Goal: Transaction & Acquisition: Download file/media

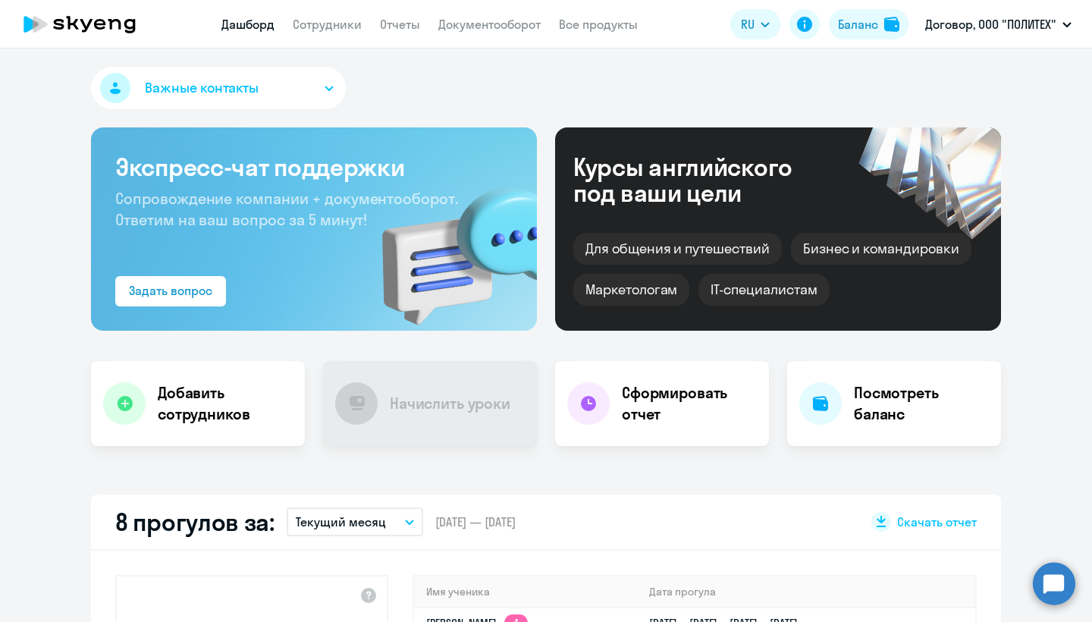
select select "30"
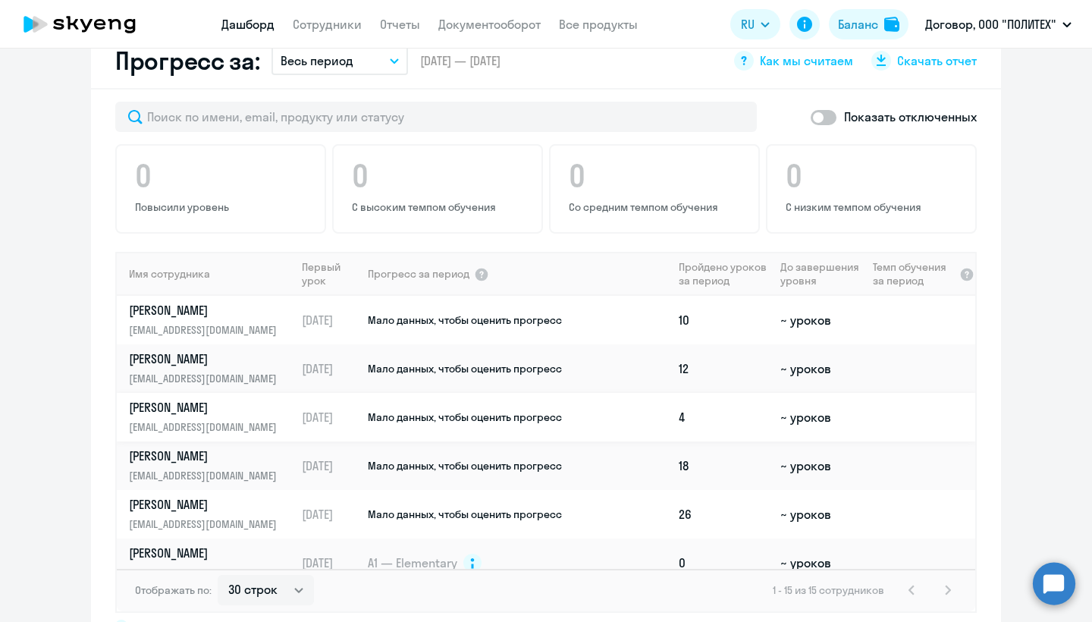
click at [219, 406] on p "[PERSON_NAME]" at bounding box center [207, 407] width 156 height 17
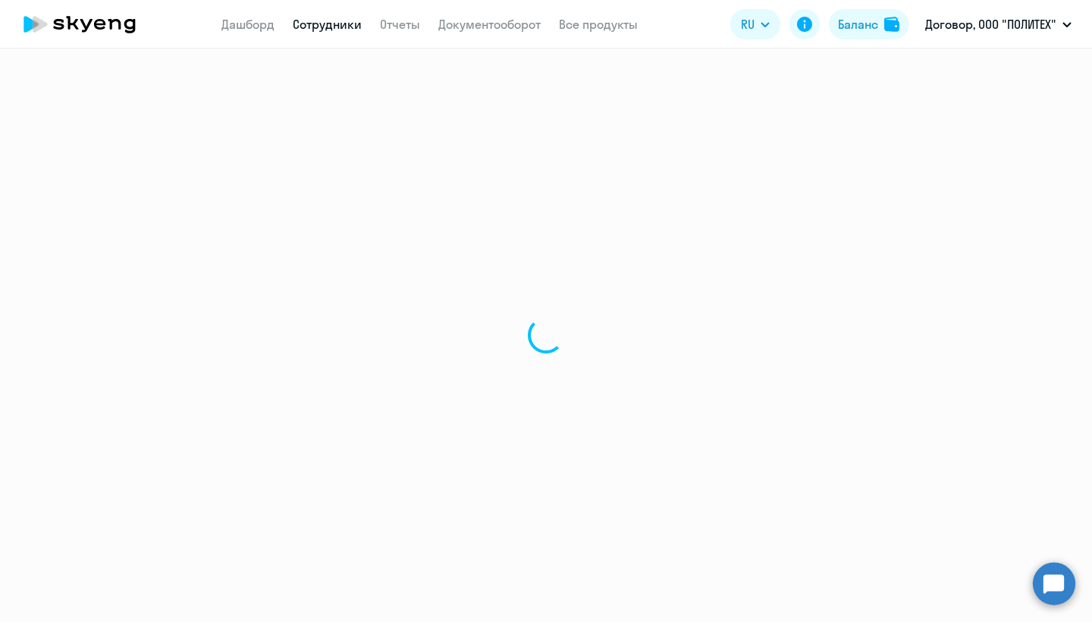
select select "english"
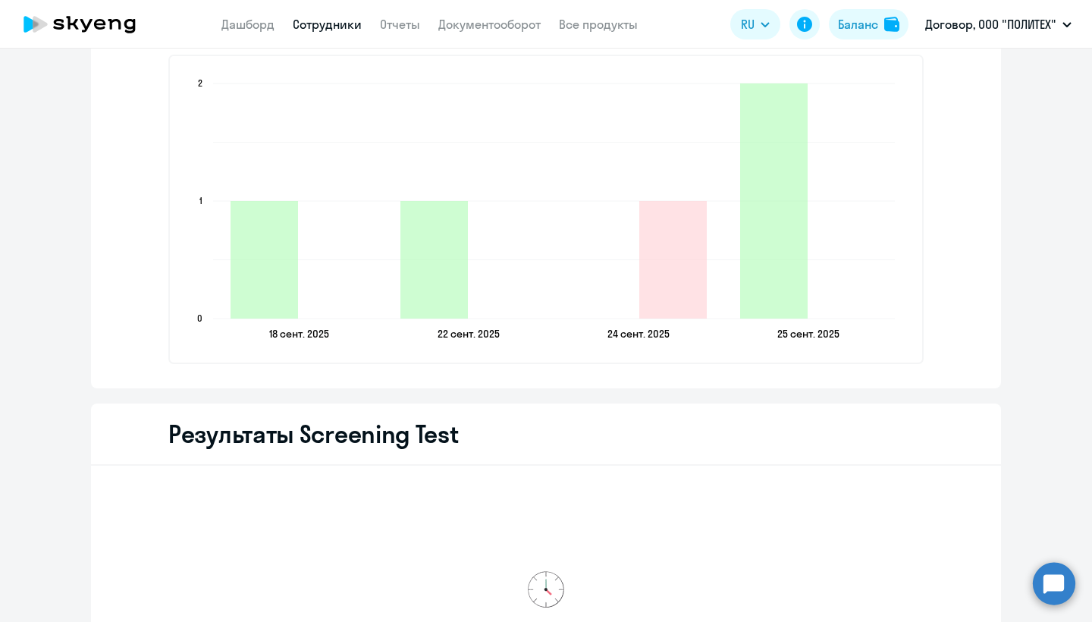
scroll to position [2077, 0]
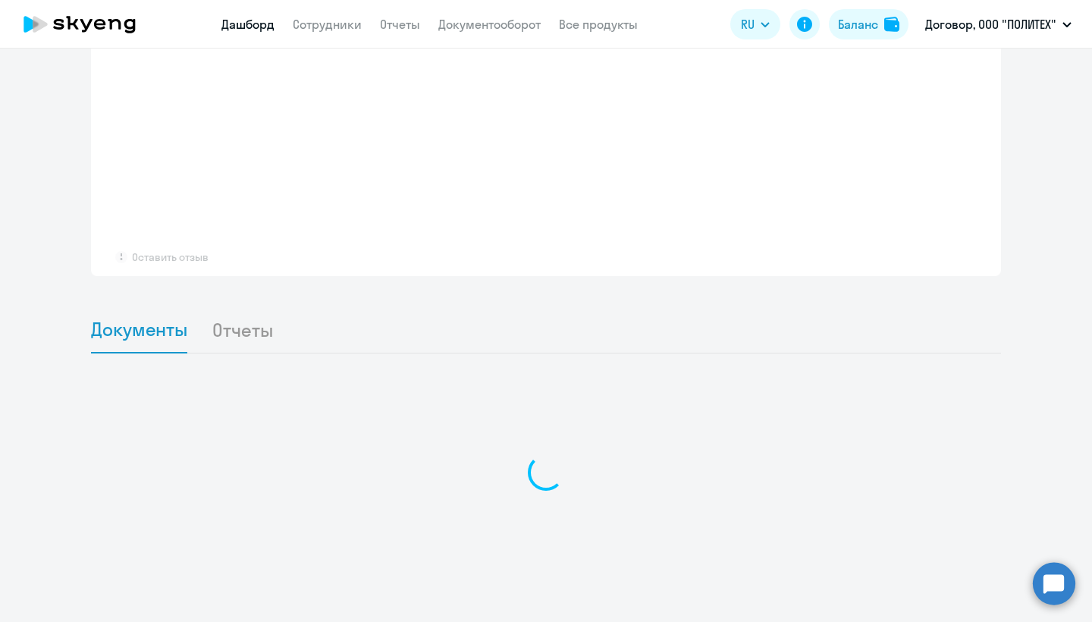
scroll to position [1118, 0]
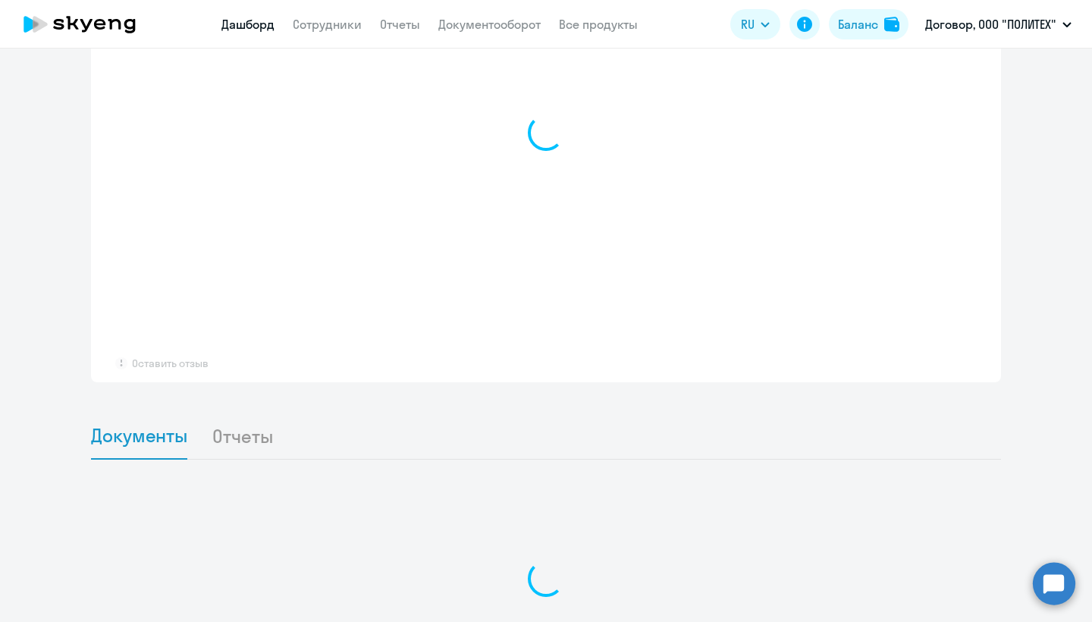
select select "30"
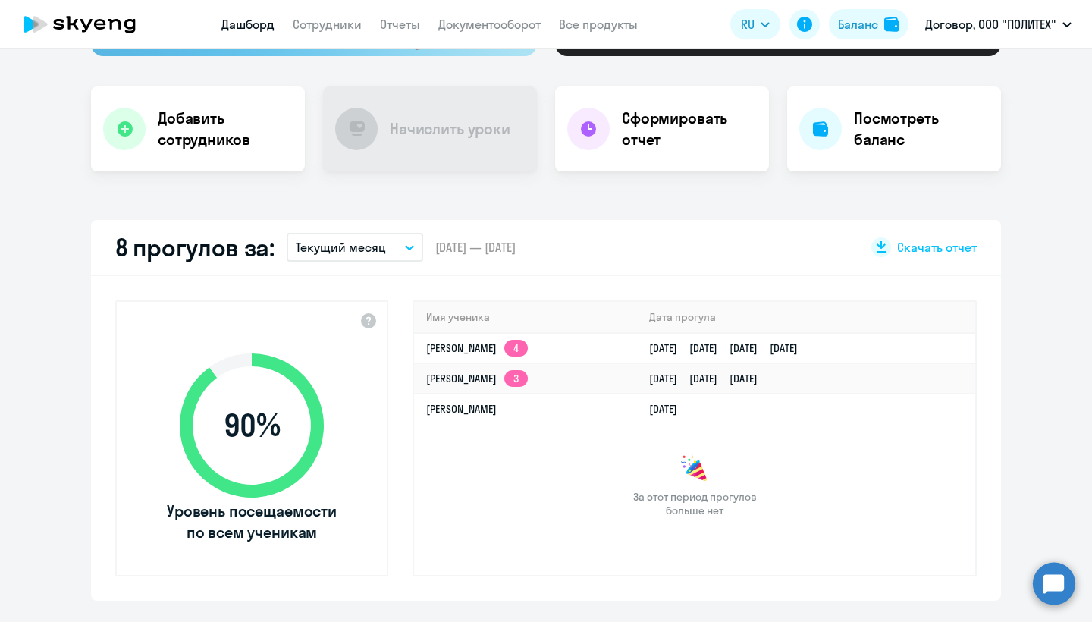
scroll to position [257, 0]
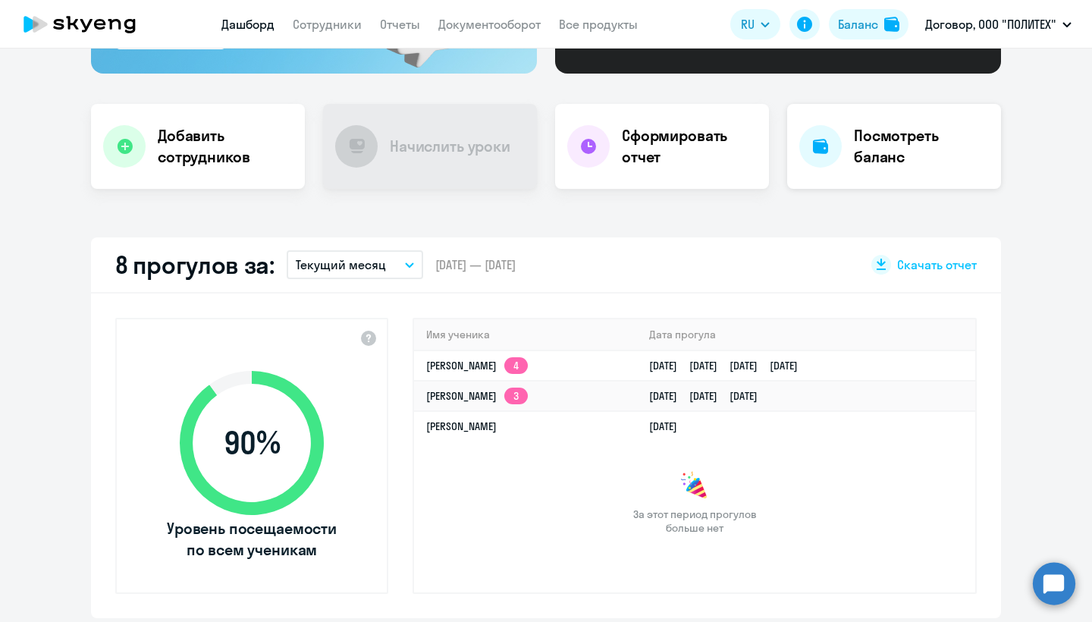
click at [892, 165] on h4 "Посмотреть баланс" at bounding box center [921, 146] width 135 height 42
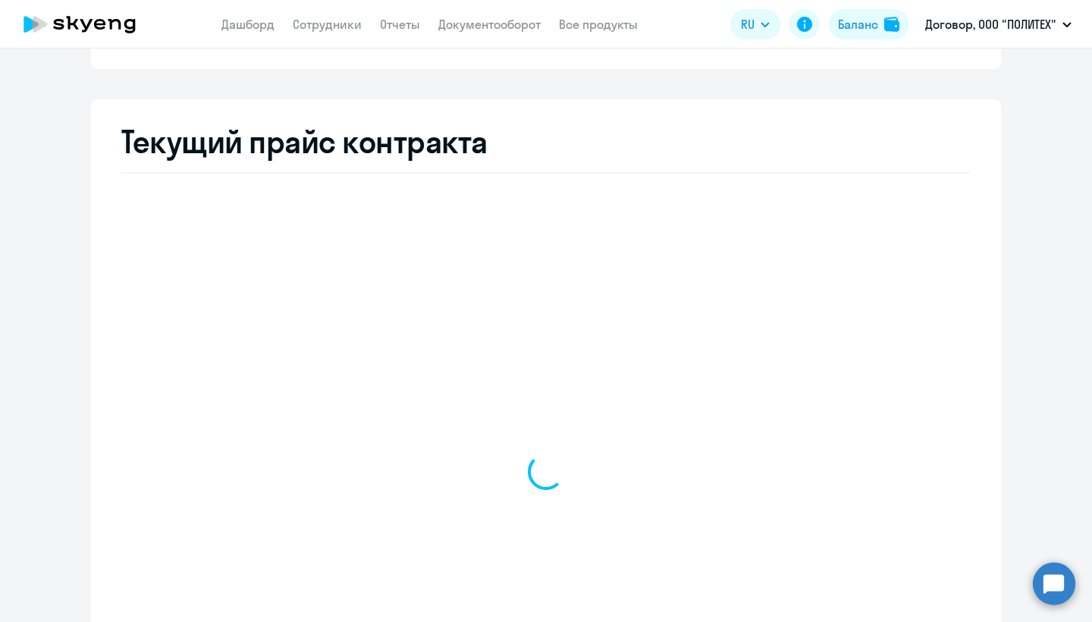
select select "english_adult_not_native_speaker"
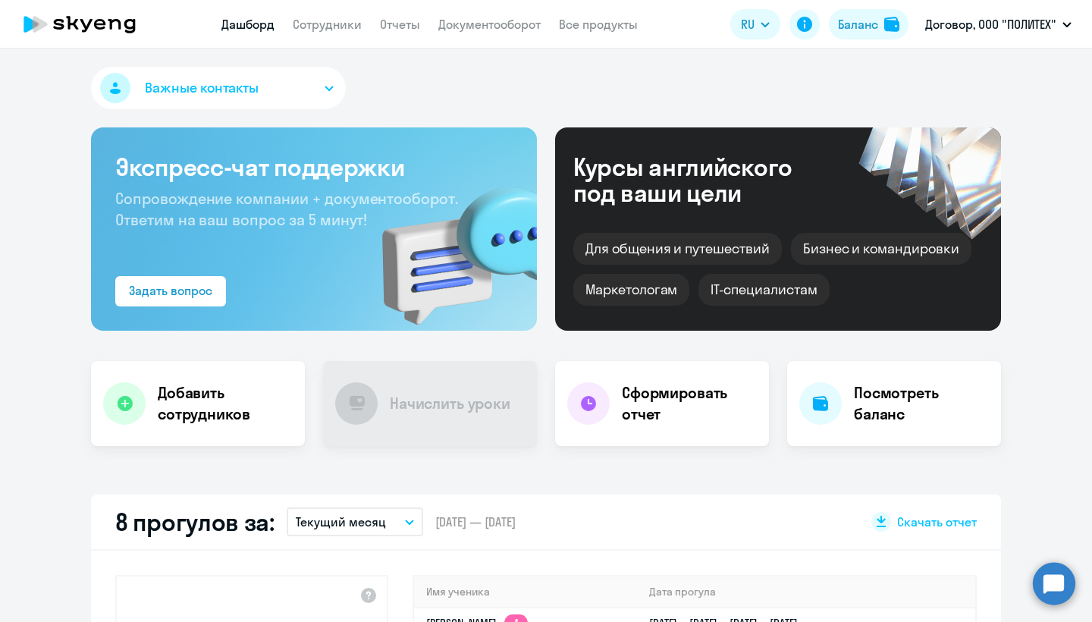
select select "30"
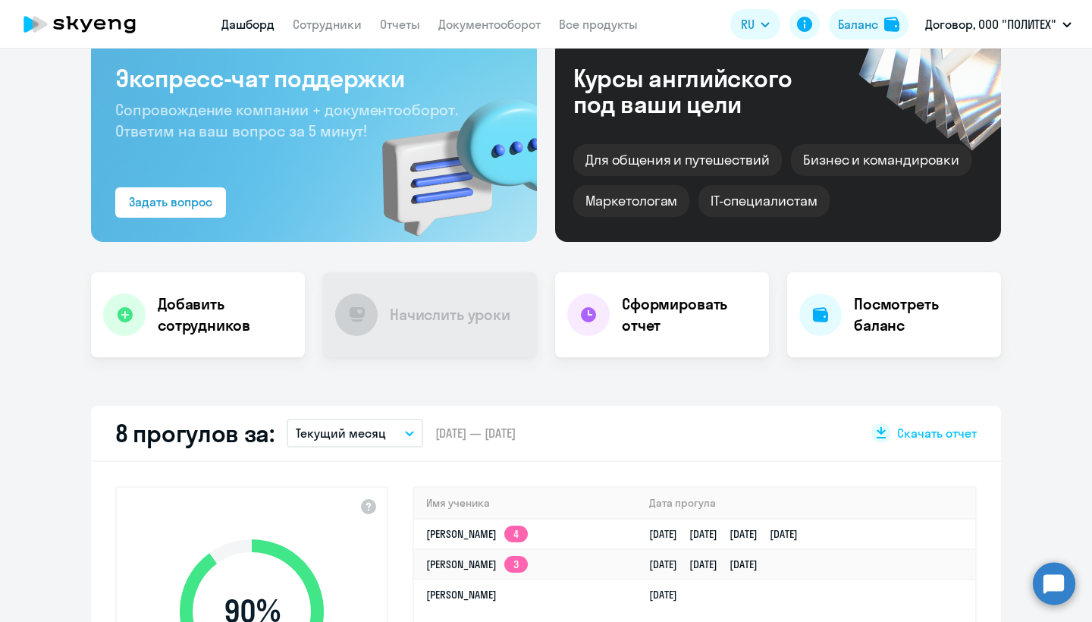
scroll to position [135, 0]
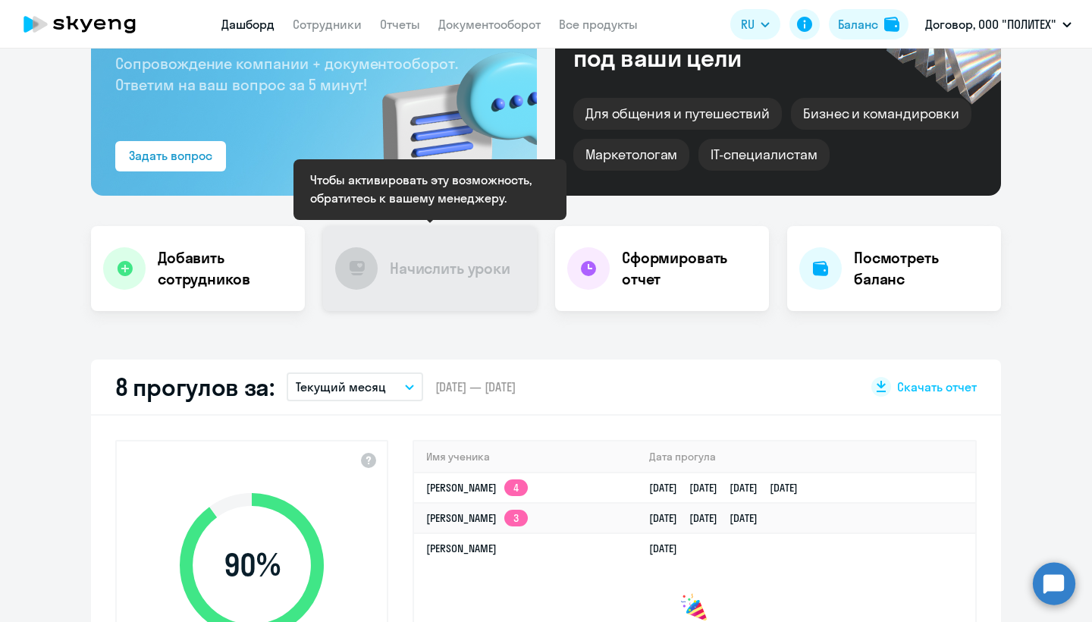
click at [467, 275] on h4 "Начислить уроки" at bounding box center [450, 268] width 121 height 21
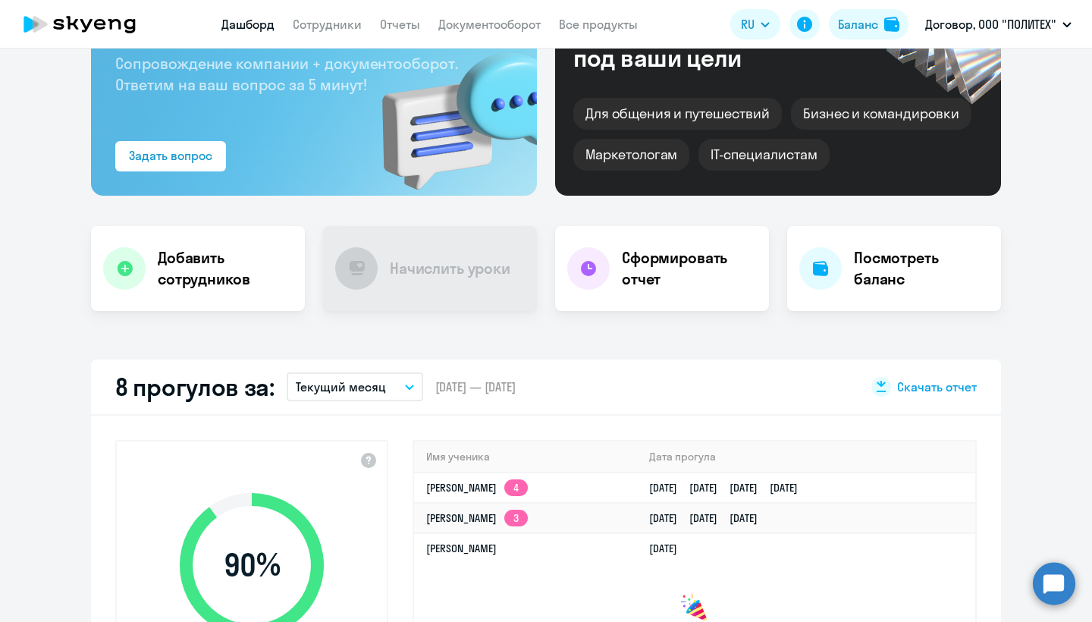
click at [923, 392] on span "Скачать отчет" at bounding box center [937, 387] width 80 height 17
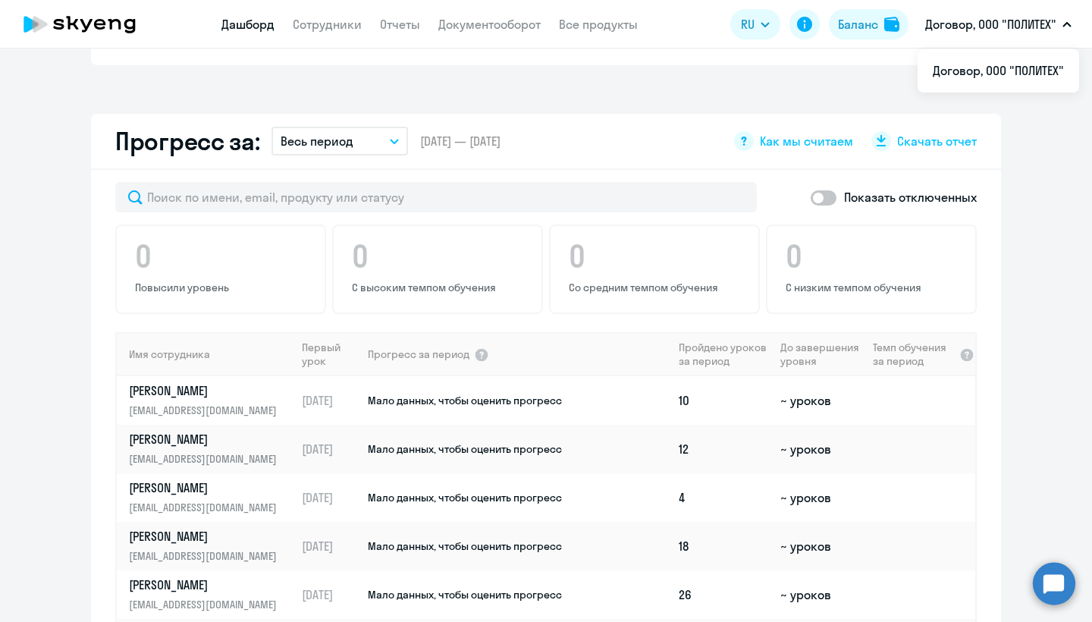
scroll to position [811, 0]
click at [892, 140] on div "Скачать отчет" at bounding box center [924, 140] width 105 height 20
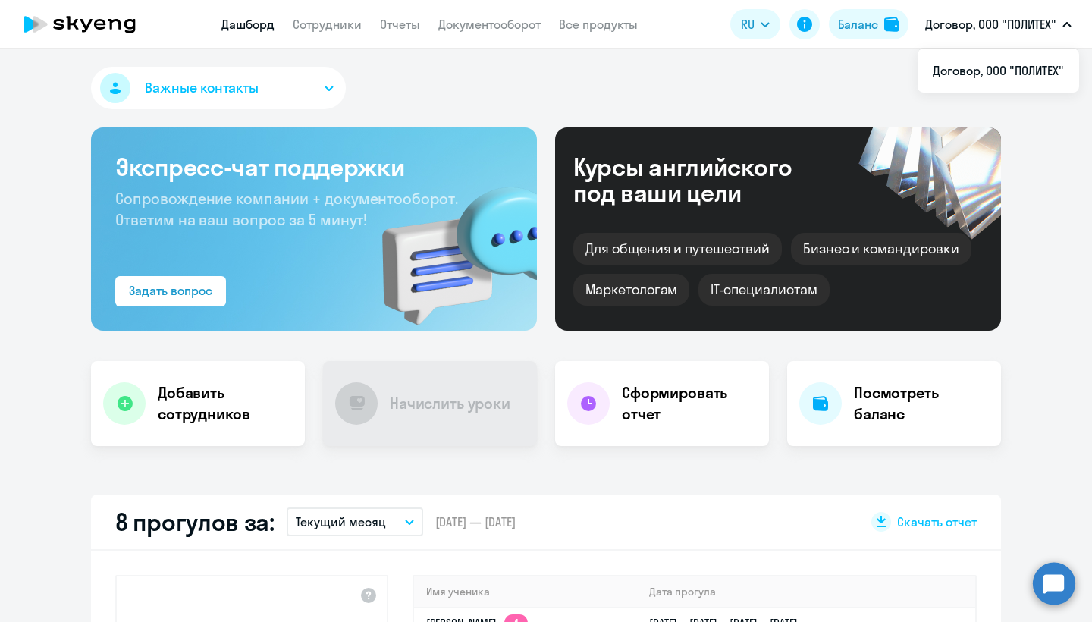
scroll to position [0, 0]
click at [901, 395] on h4 "Посмотреть баланс" at bounding box center [921, 403] width 135 height 42
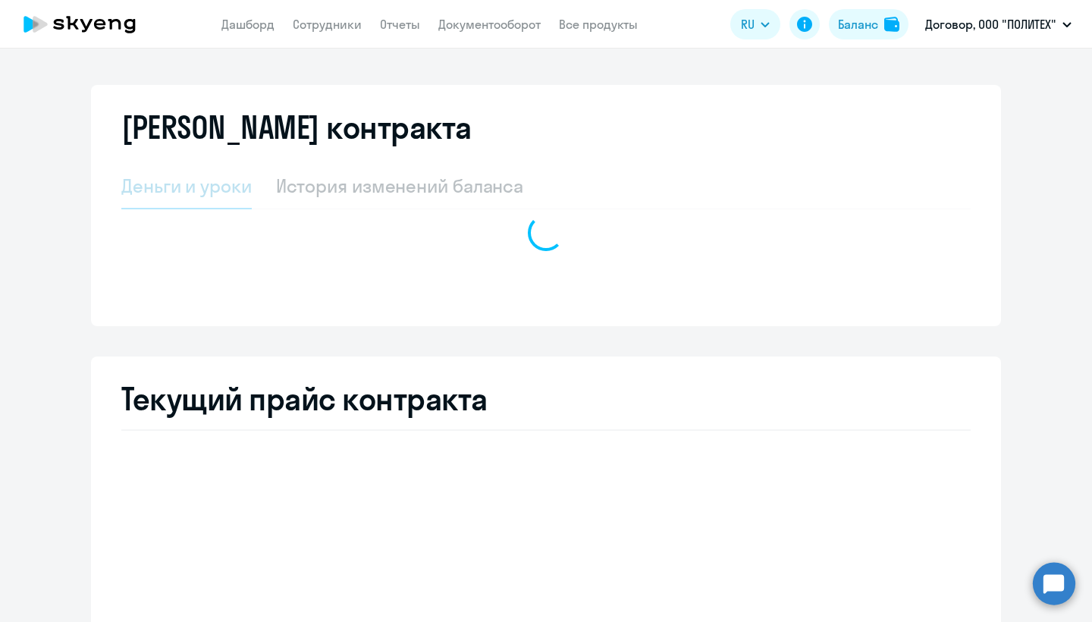
select select "english_adult_not_native_speaker"
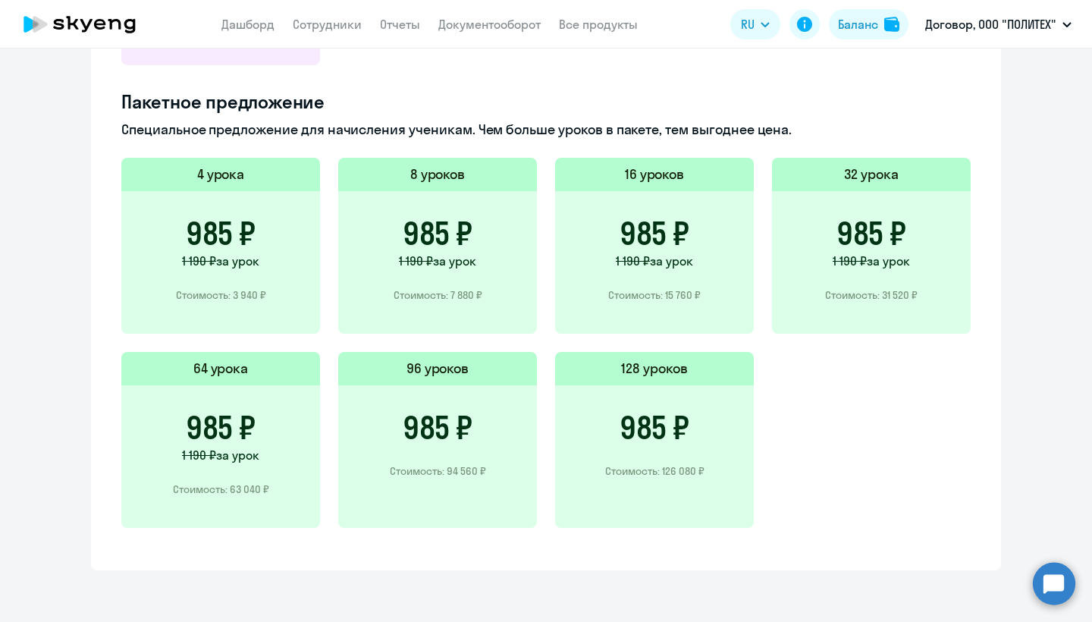
scroll to position [737, 0]
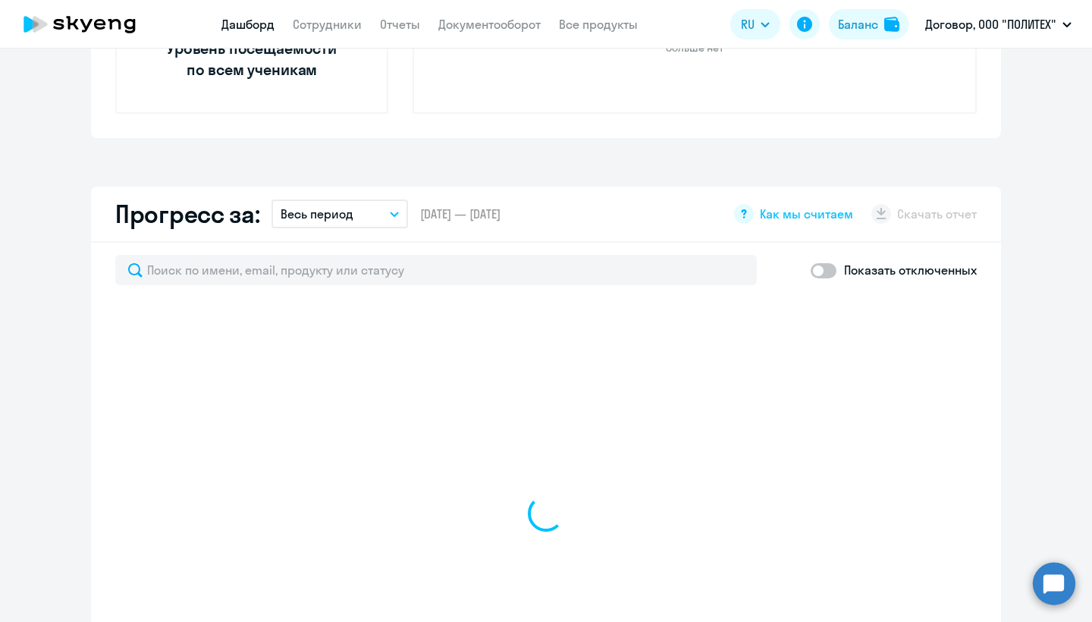
select select "30"
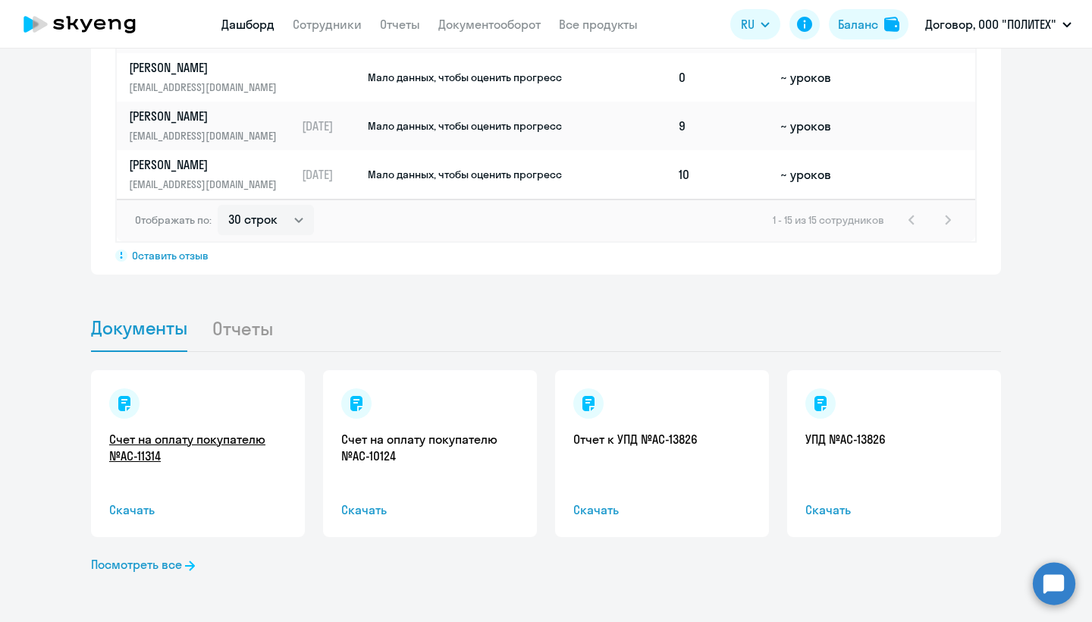
scroll to position [1261, 0]
click at [121, 451] on link "Счет на оплату покупателю №AC-11314" at bounding box center [198, 447] width 178 height 33
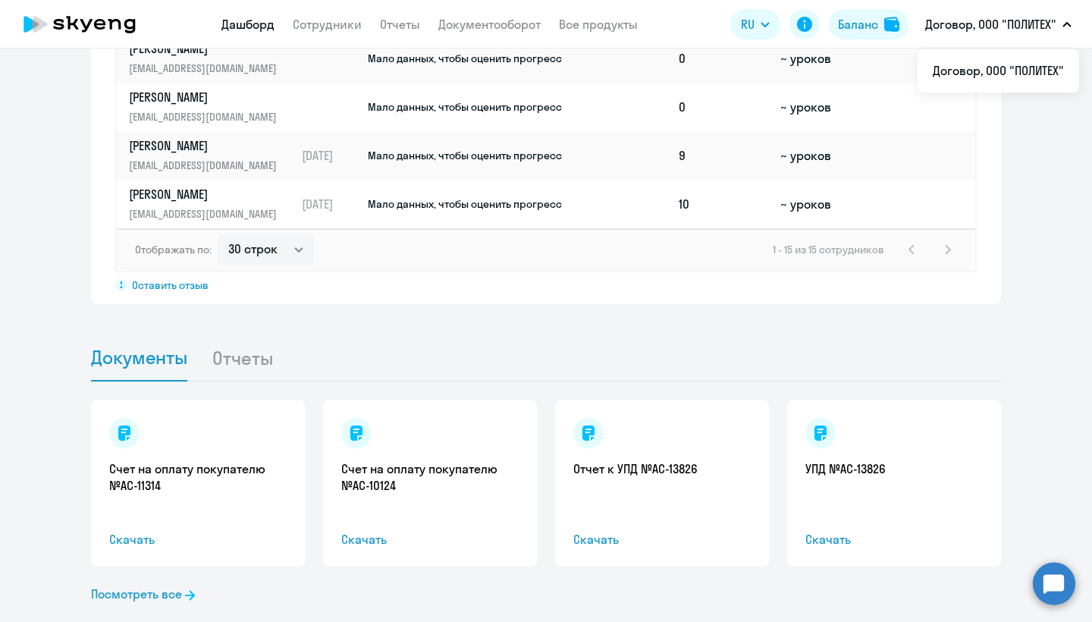
scroll to position [1233, 0]
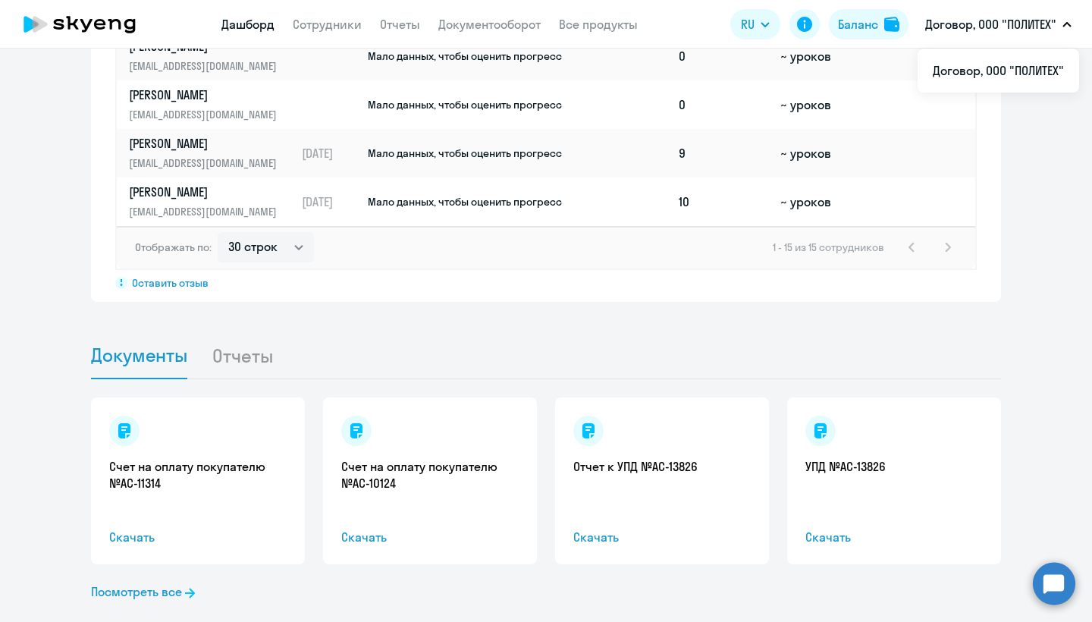
click at [261, 360] on li "Отчеты" at bounding box center [255, 355] width 86 height 46
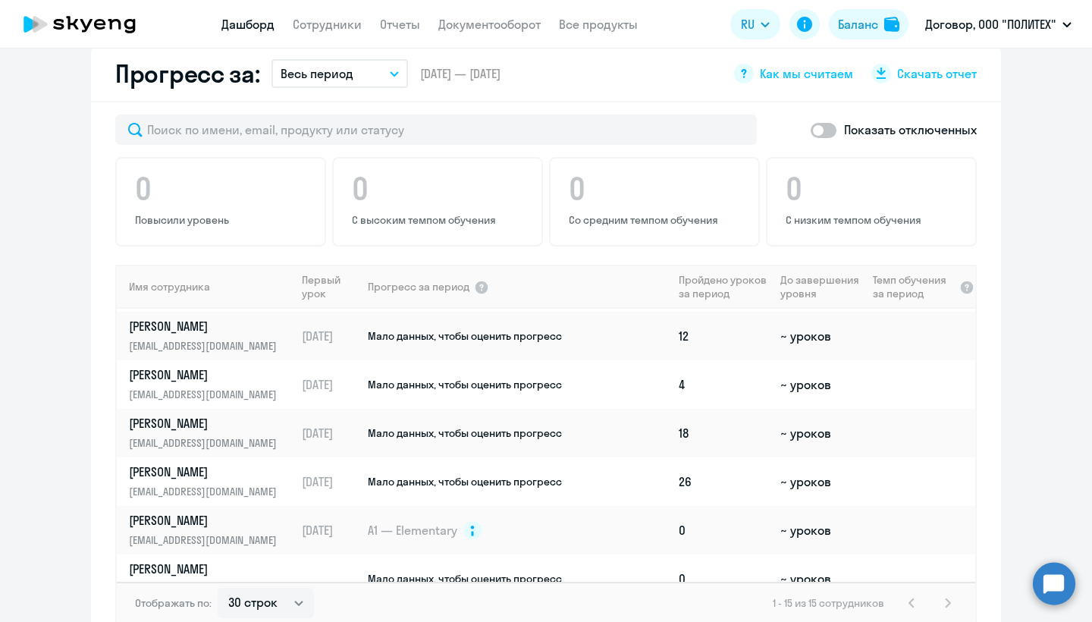
scroll to position [17, 0]
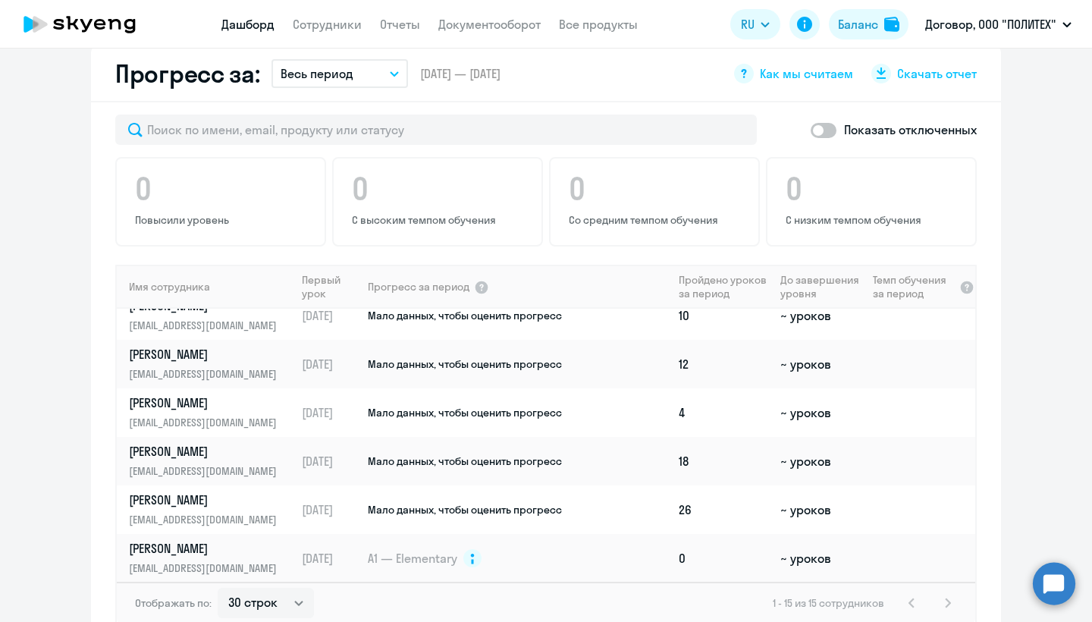
click at [331, 35] on app-header "Дашборд Сотрудники Отчеты Документооборот Все продукты Дашборд Сотрудники Отчет…" at bounding box center [546, 24] width 1092 height 49
click at [331, 22] on link "Сотрудники" at bounding box center [327, 24] width 69 height 15
select select "30"
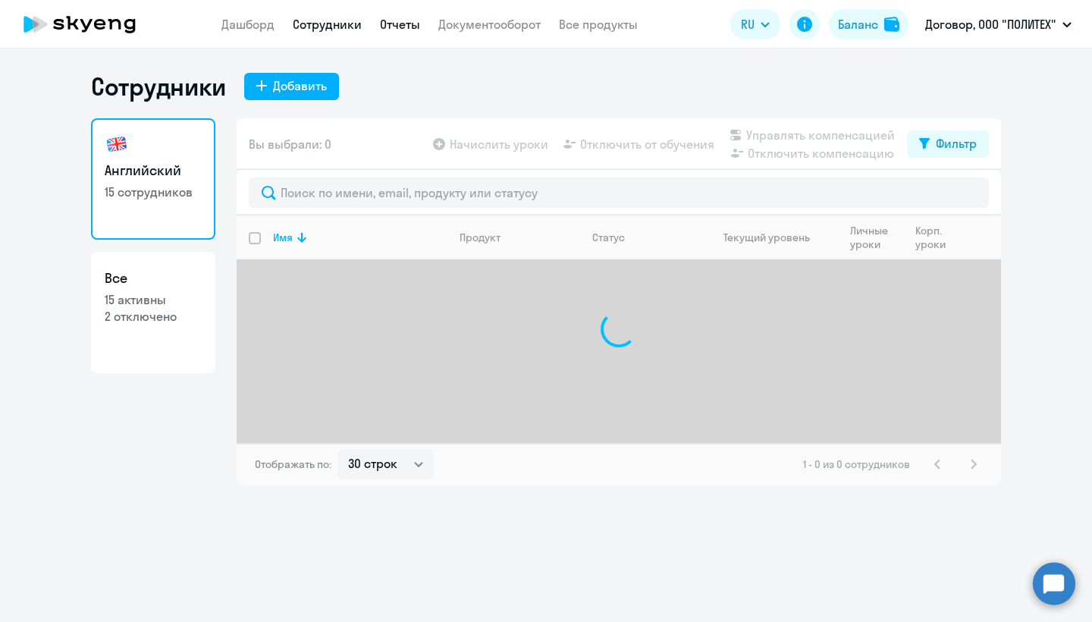
click at [397, 26] on link "Отчеты" at bounding box center [400, 24] width 40 height 15
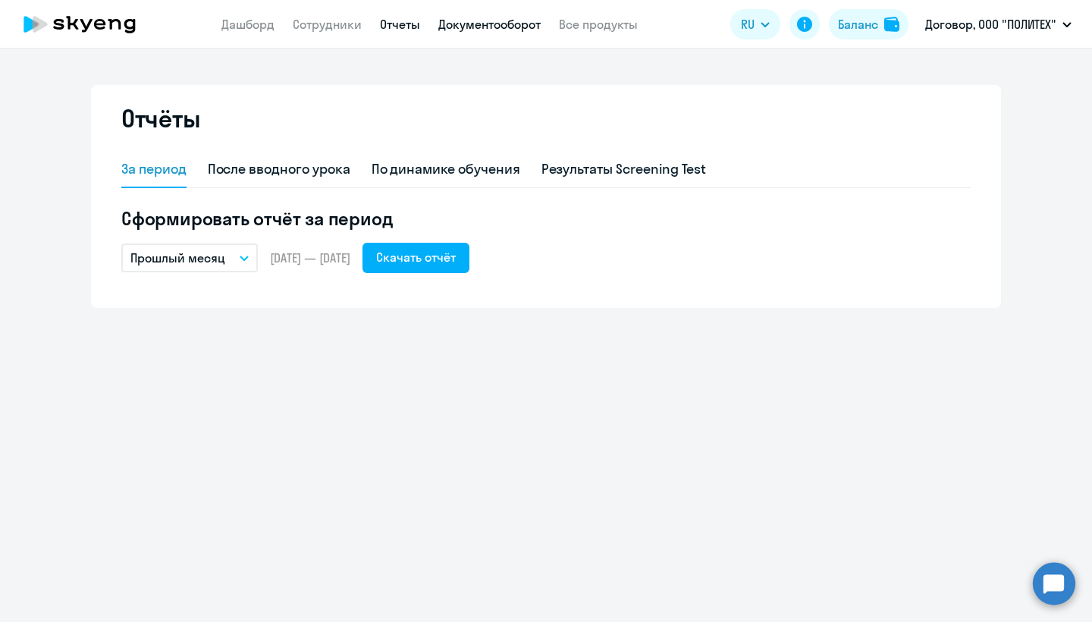
click at [527, 22] on link "Документооборот" at bounding box center [489, 24] width 102 height 15
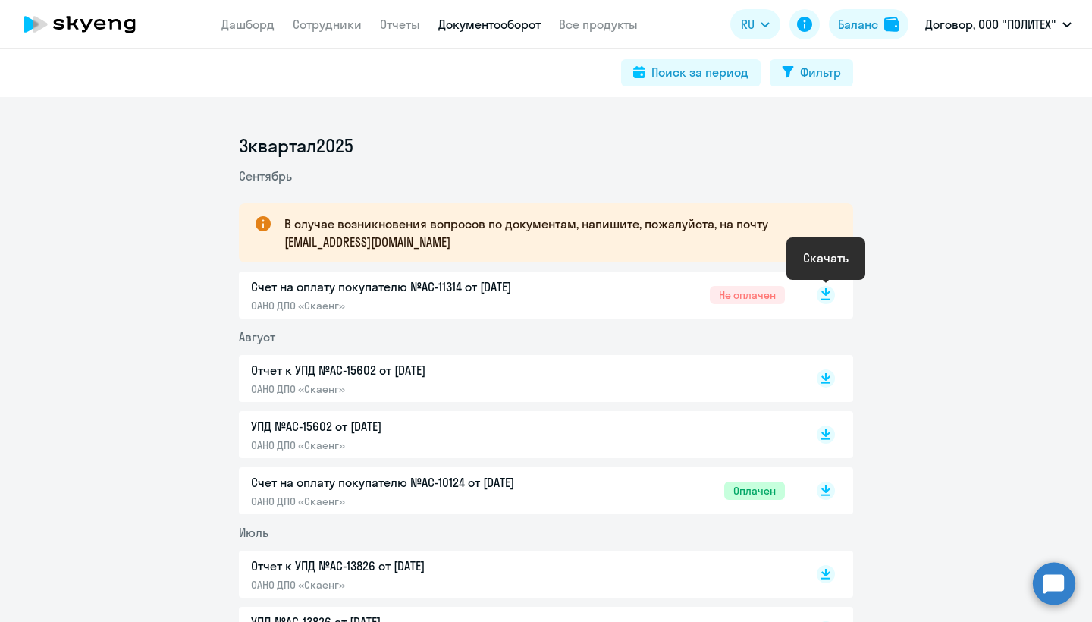
click at [825, 297] on rect at bounding box center [826, 295] width 18 height 18
